Goal: Information Seeking & Learning: Learn about a topic

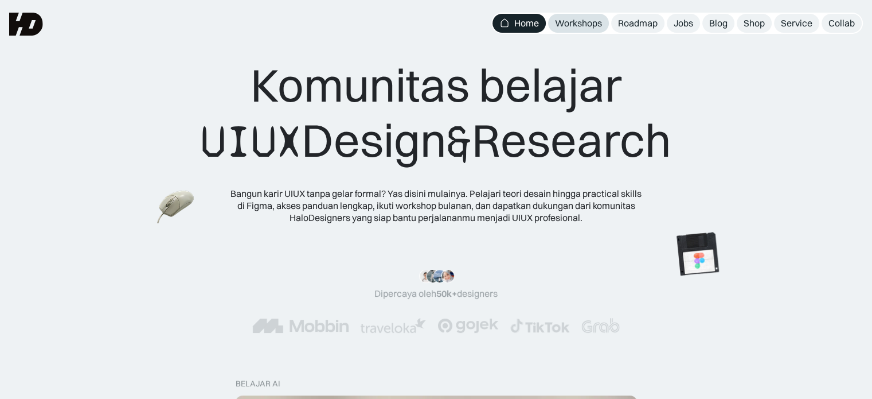
click at [570, 20] on div "Workshops" at bounding box center [578, 23] width 47 height 12
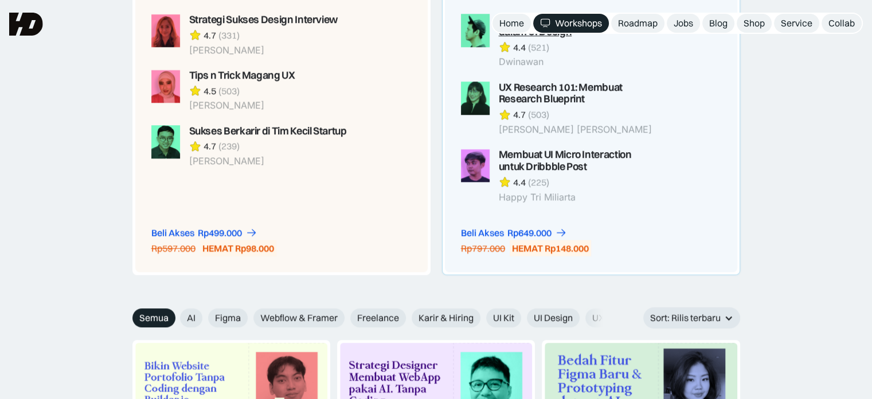
scroll to position [1090, 0]
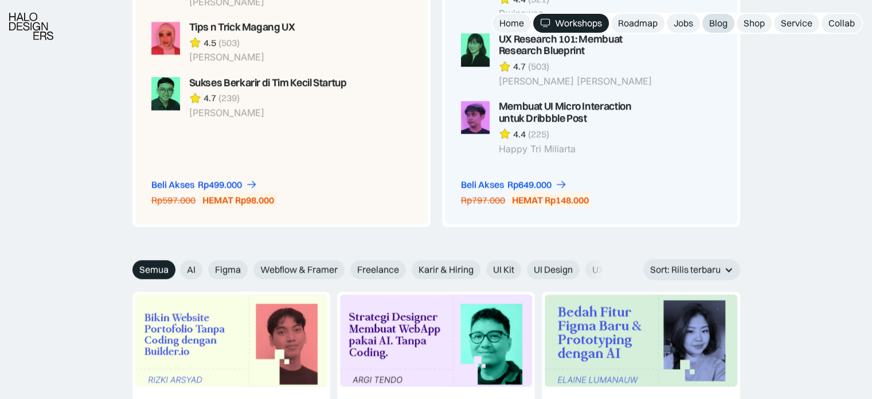
click at [712, 22] on div "Blog" at bounding box center [718, 23] width 18 height 12
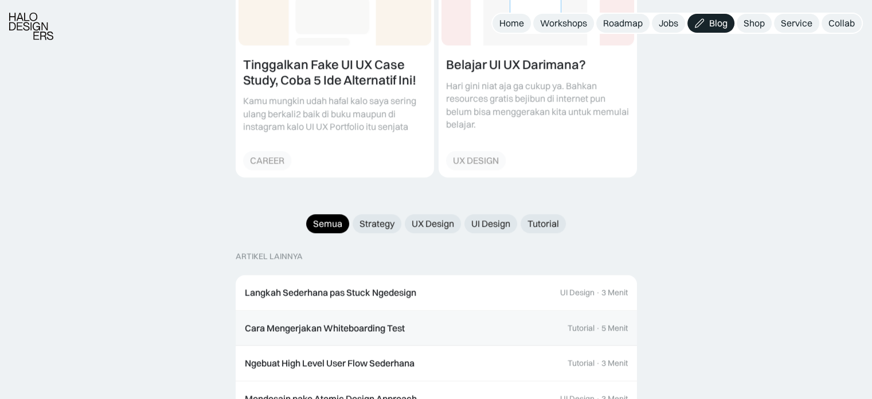
scroll to position [1091, 0]
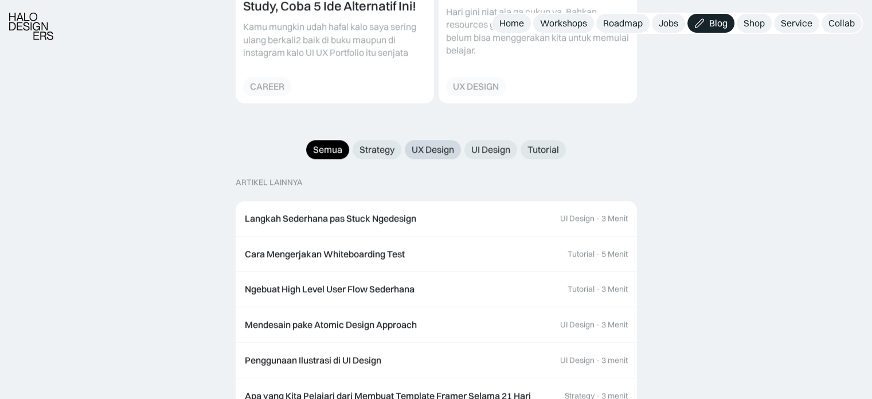
click at [422, 143] on div "UX Design" at bounding box center [433, 149] width 42 height 12
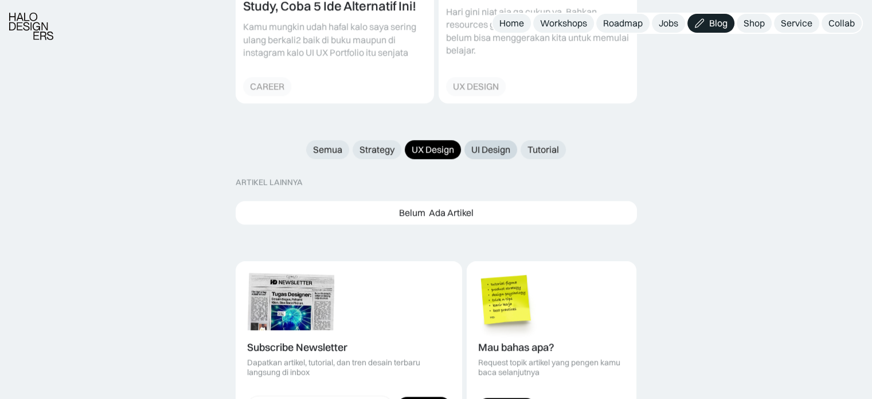
click at [482, 143] on div "UI Design" at bounding box center [490, 149] width 39 height 12
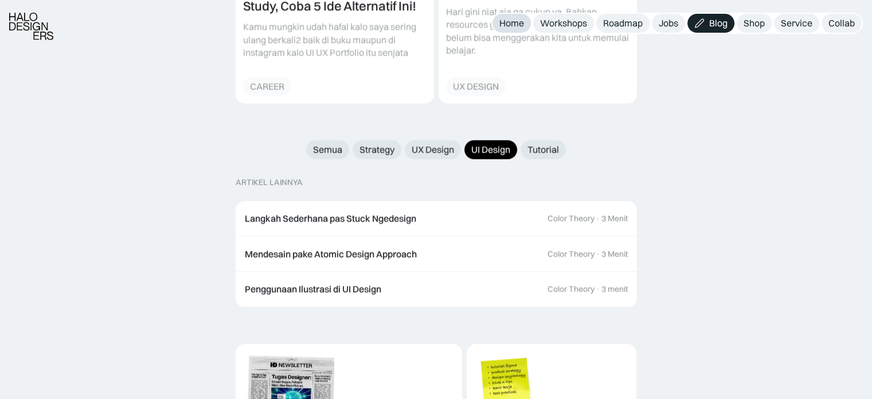
click at [502, 25] on div "Home" at bounding box center [511, 23] width 25 height 12
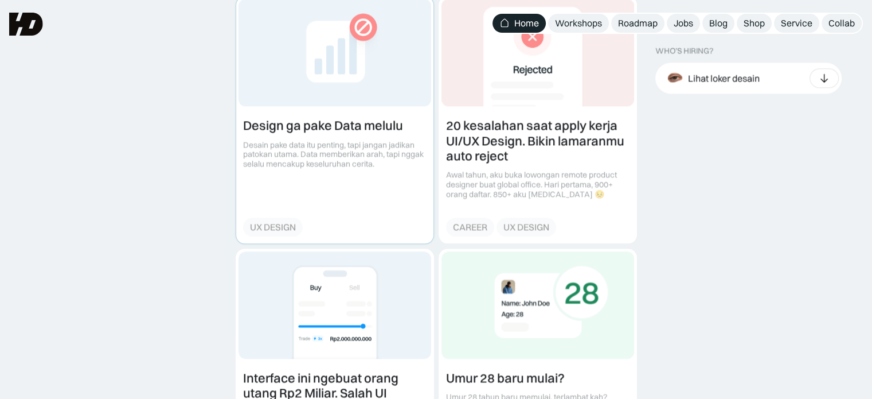
scroll to position [1319, 0]
click at [383, 173] on link at bounding box center [334, 120] width 197 height 246
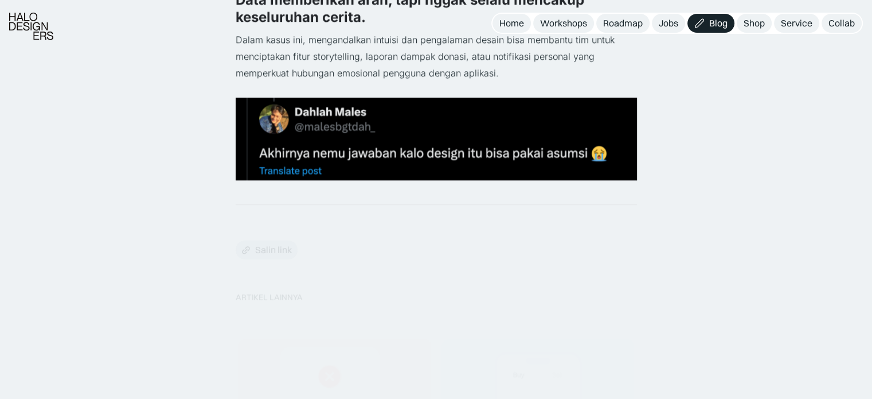
scroll to position [918, 0]
